Goal: Task Accomplishment & Management: Manage account settings

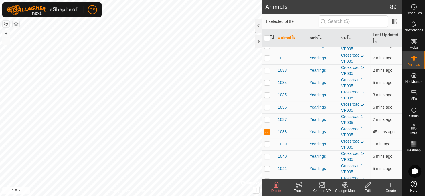
scroll to position [181, 0]
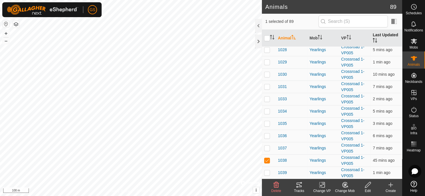
click at [376, 36] on th "Last Updated" at bounding box center [386, 38] width 32 height 17
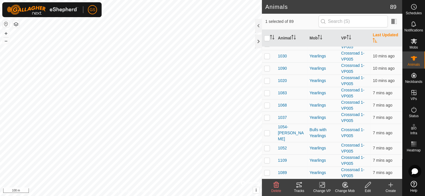
scroll to position [0, 0]
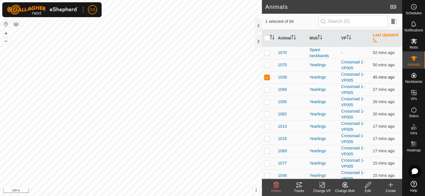
click at [267, 64] on p-checkbox at bounding box center [267, 65] width 6 height 5
click at [268, 76] on p-checkbox at bounding box center [267, 77] width 6 height 5
checkbox input "true"
checkbox input "false"
click at [268, 52] on p-checkbox at bounding box center [267, 52] width 6 height 5
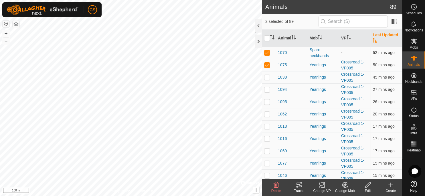
checkbox input "true"
click at [266, 65] on p-checkbox at bounding box center [267, 65] width 6 height 5
checkbox input "false"
click at [267, 54] on p-checkbox at bounding box center [267, 52] width 6 height 5
checkbox input "false"
